Goal: Information Seeking & Learning: Learn about a topic

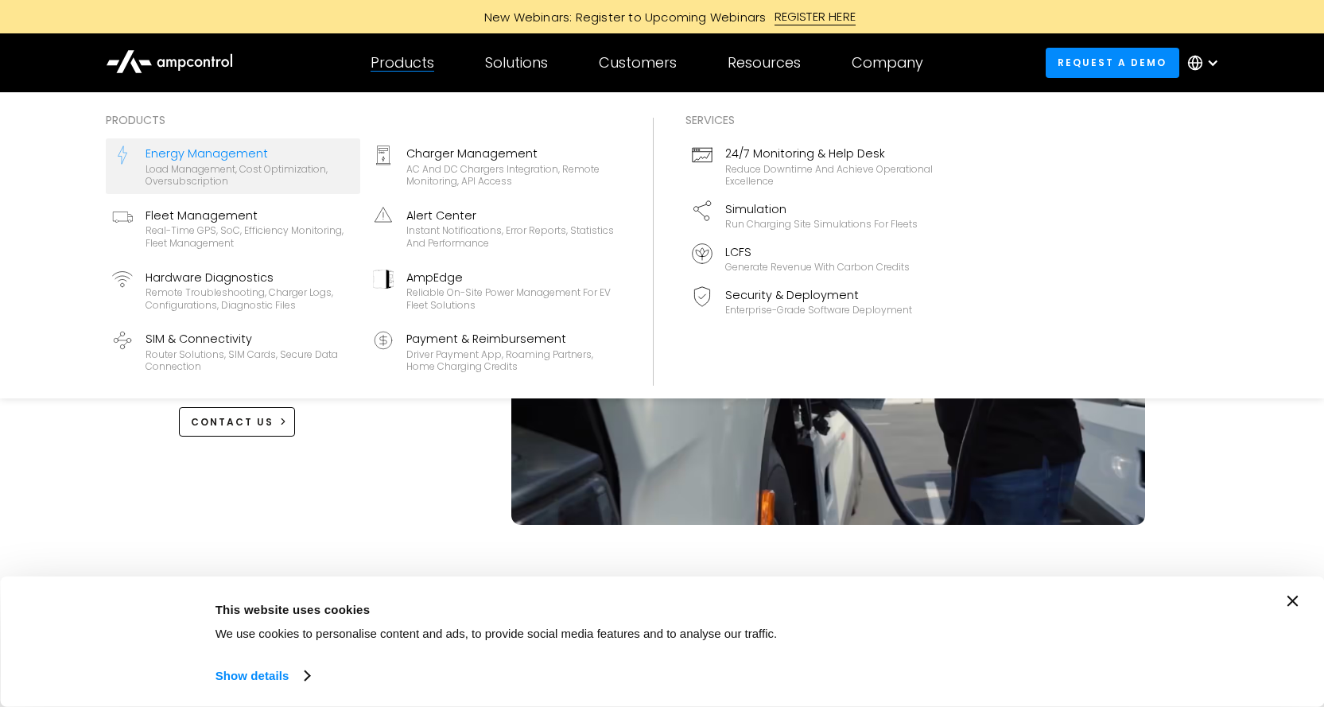
click at [244, 161] on div "Energy Management" at bounding box center [250, 153] width 208 height 17
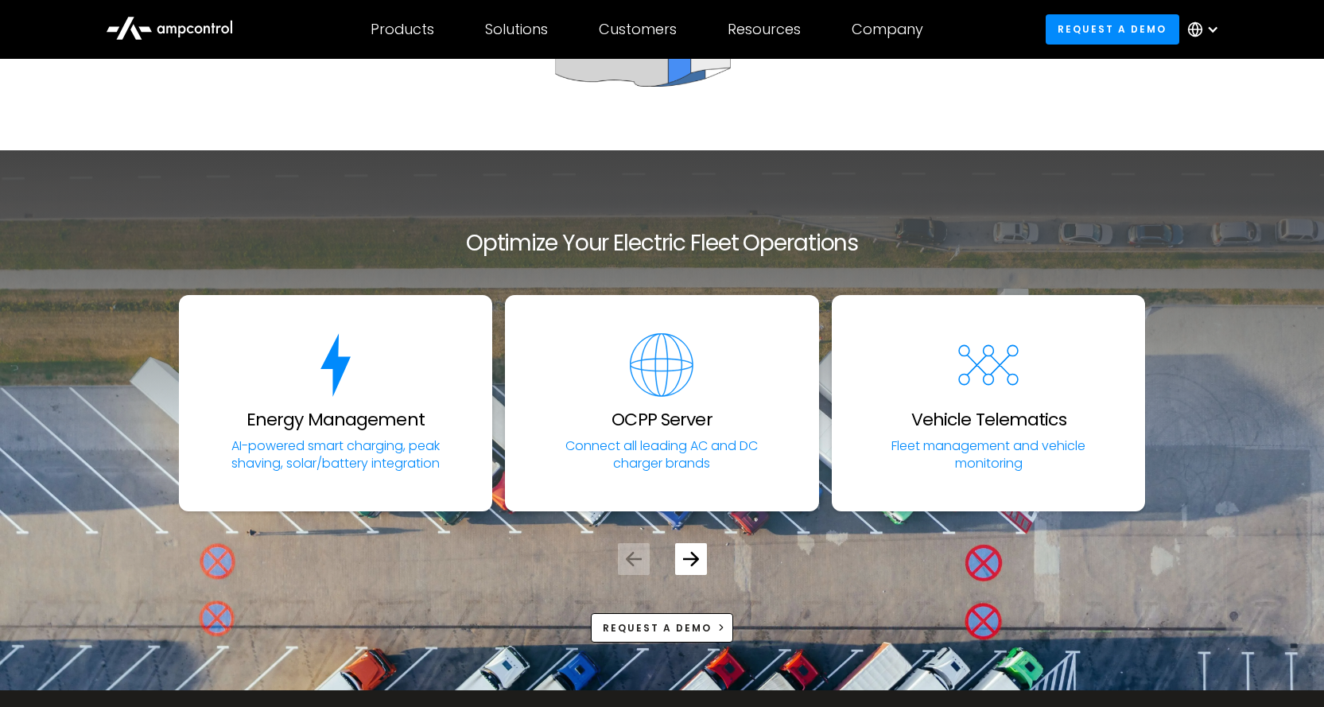
scroll to position [5963, 0]
